Goal: Information Seeking & Learning: Learn about a topic

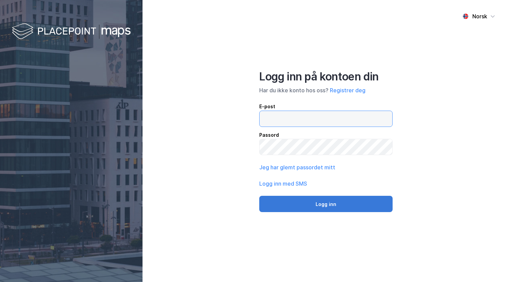
type input "[EMAIL_ADDRESS][DOMAIN_NAME]"
click at [319, 205] on button "Logg inn" at bounding box center [325, 204] width 133 height 16
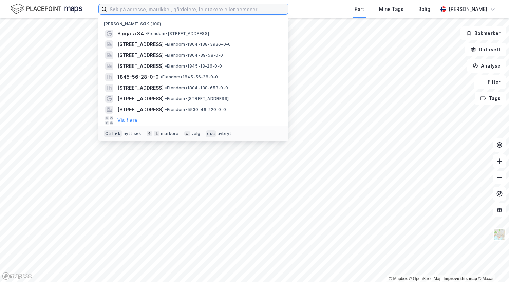
click at [169, 9] on input at bounding box center [197, 9] width 181 height 10
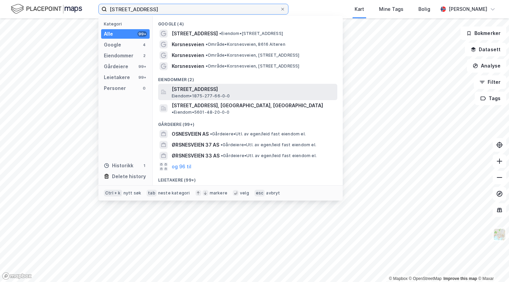
type input "[STREET_ADDRESS]"
click at [194, 89] on span "[STREET_ADDRESS]" at bounding box center [253, 89] width 163 height 8
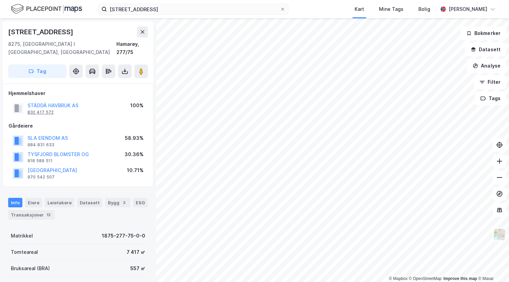
click at [39, 110] on div "832 417 572" at bounding box center [41, 112] width 26 height 5
click at [466, 10] on div "[PERSON_NAME]" at bounding box center [468, 9] width 39 height 8
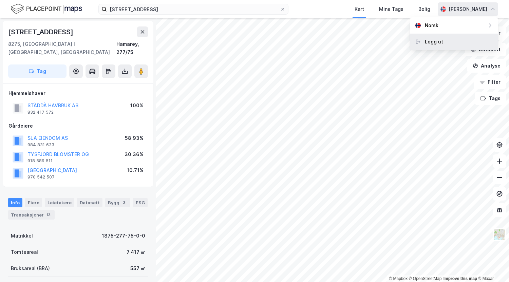
click at [431, 40] on div "Logg ut" at bounding box center [434, 42] width 18 height 8
